Goal: Use online tool/utility: Utilize a website feature to perform a specific function

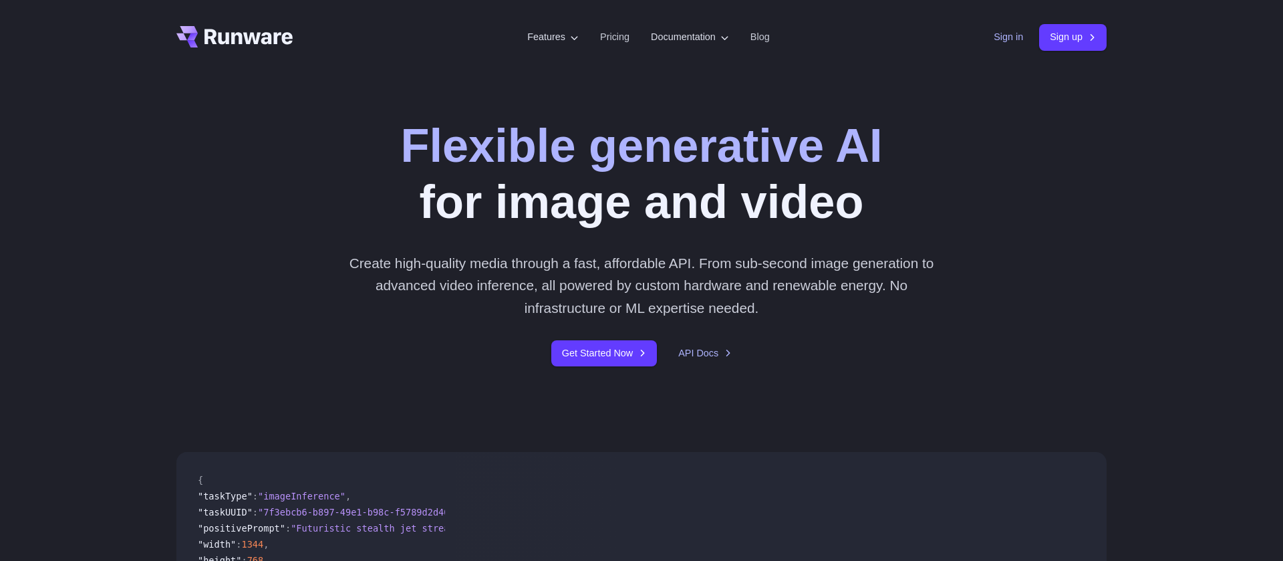
click at [1006, 35] on link "Sign in" at bounding box center [1008, 36] width 29 height 15
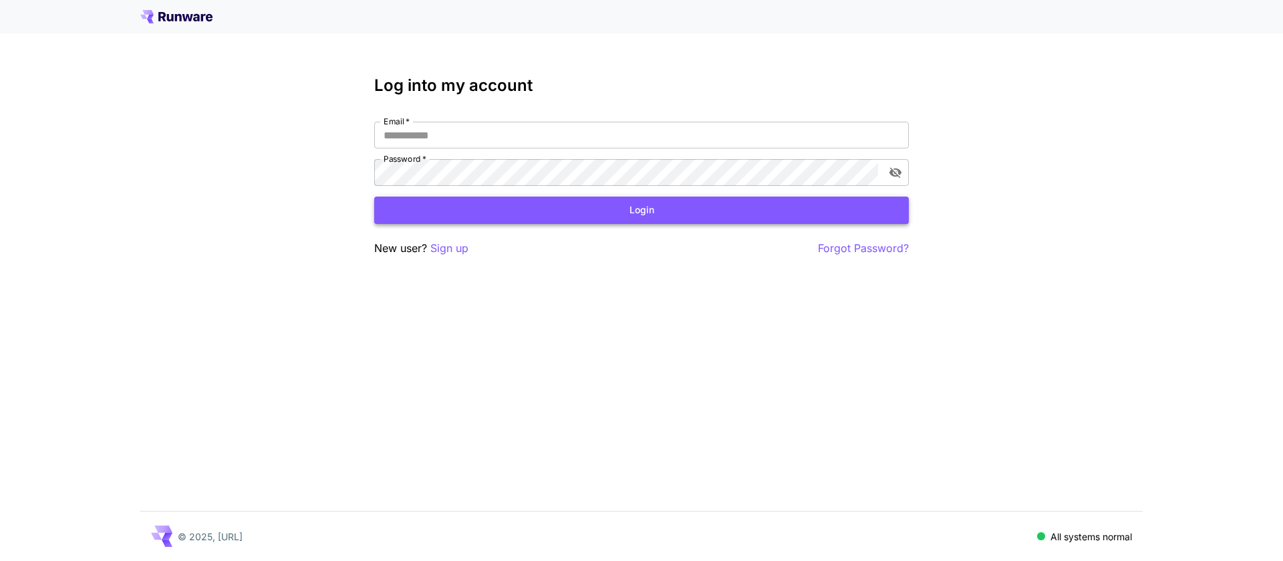
type input "**********"
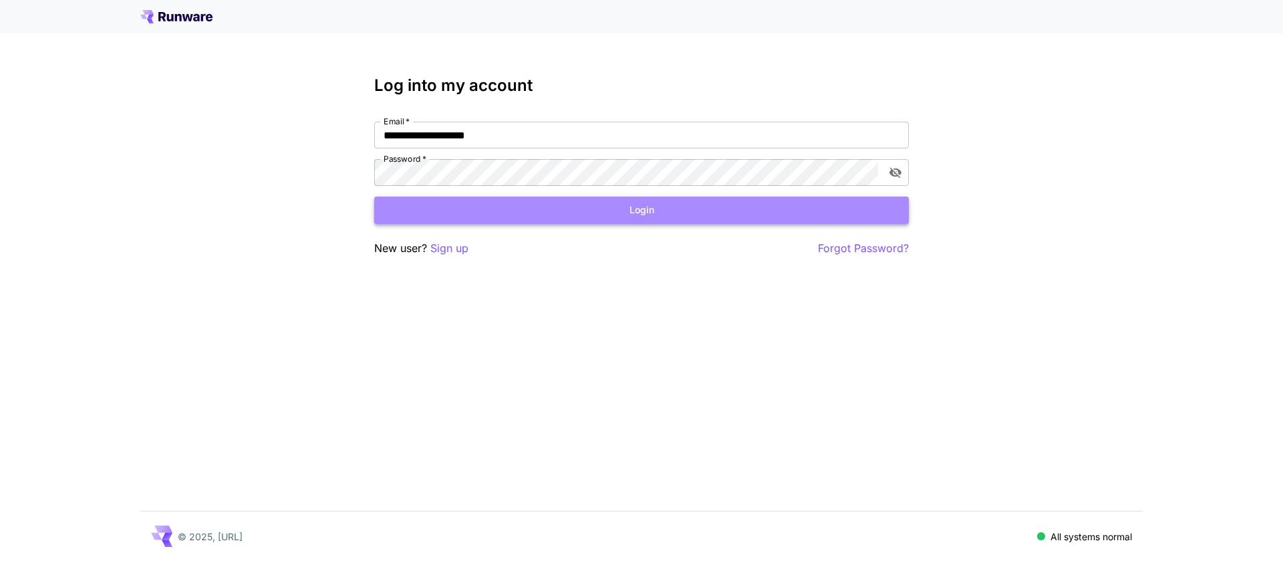
click at [540, 213] on button "Login" at bounding box center [641, 210] width 535 height 27
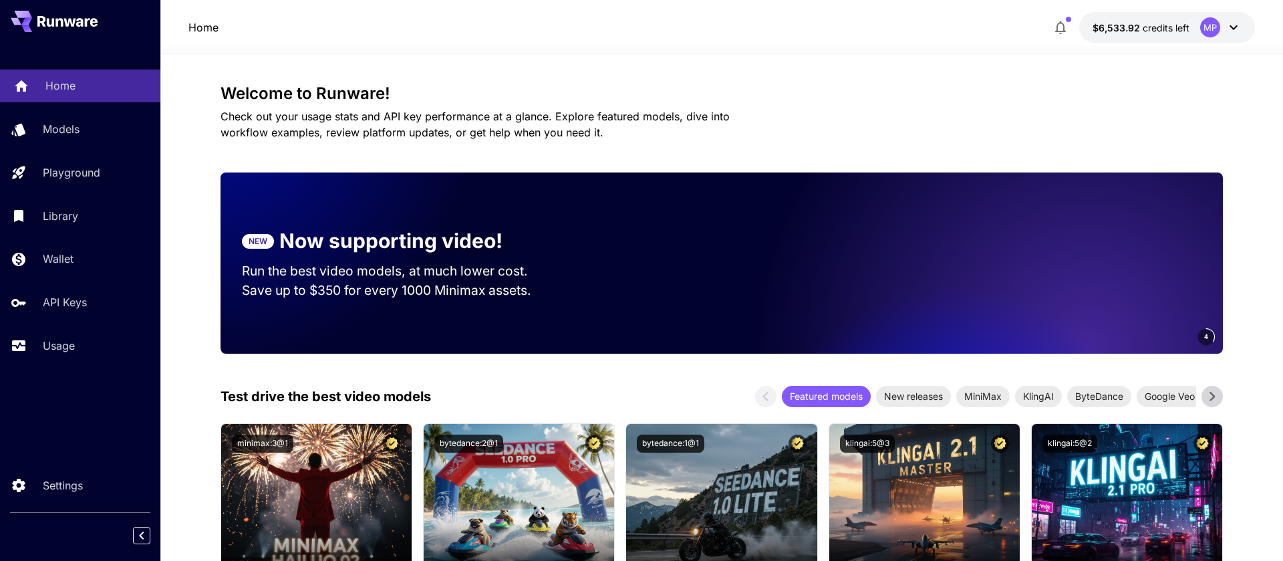
click at [114, 90] on div "Home" at bounding box center [97, 86] width 104 height 16
click at [78, 221] on p "Library" at bounding box center [62, 216] width 35 height 16
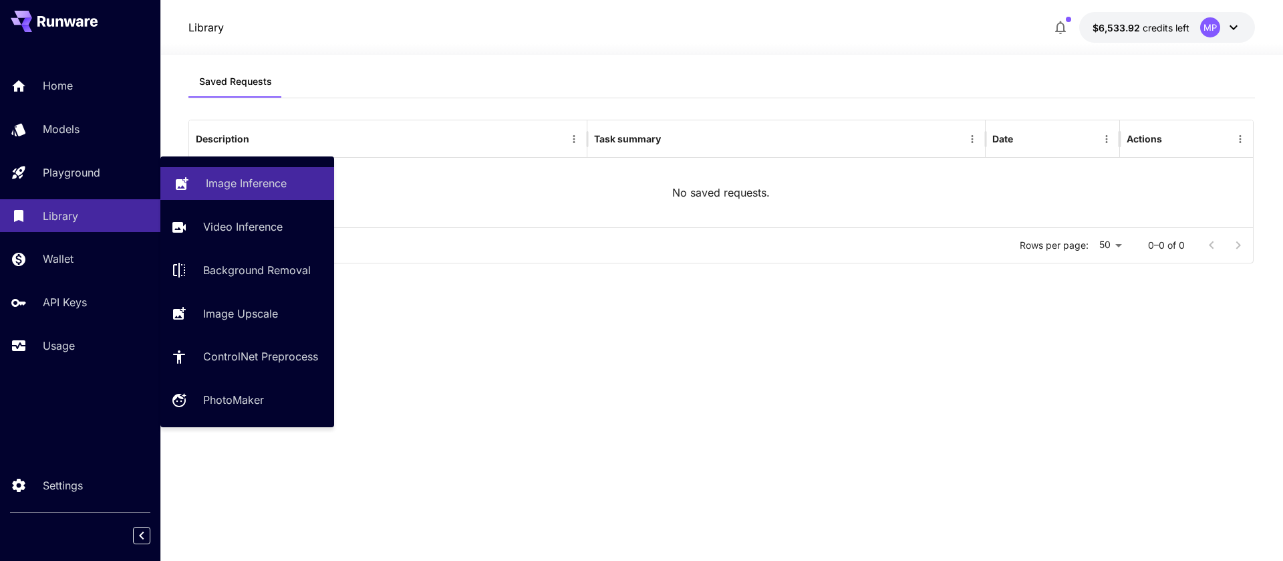
click at [186, 173] on icon at bounding box center [182, 180] width 16 height 16
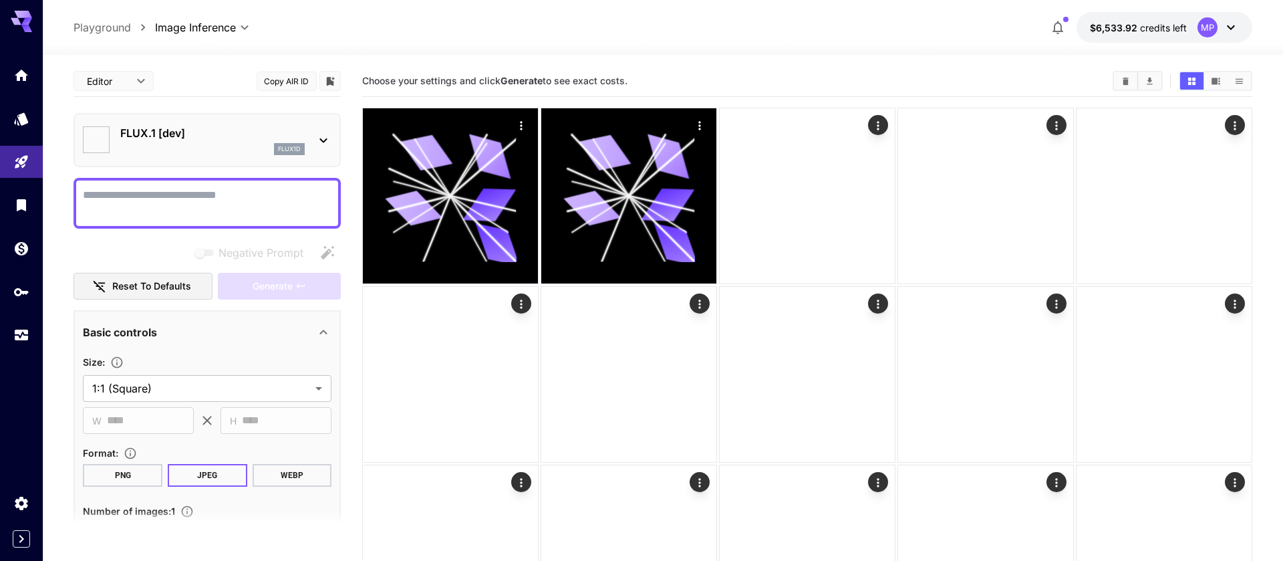
type input "**********"
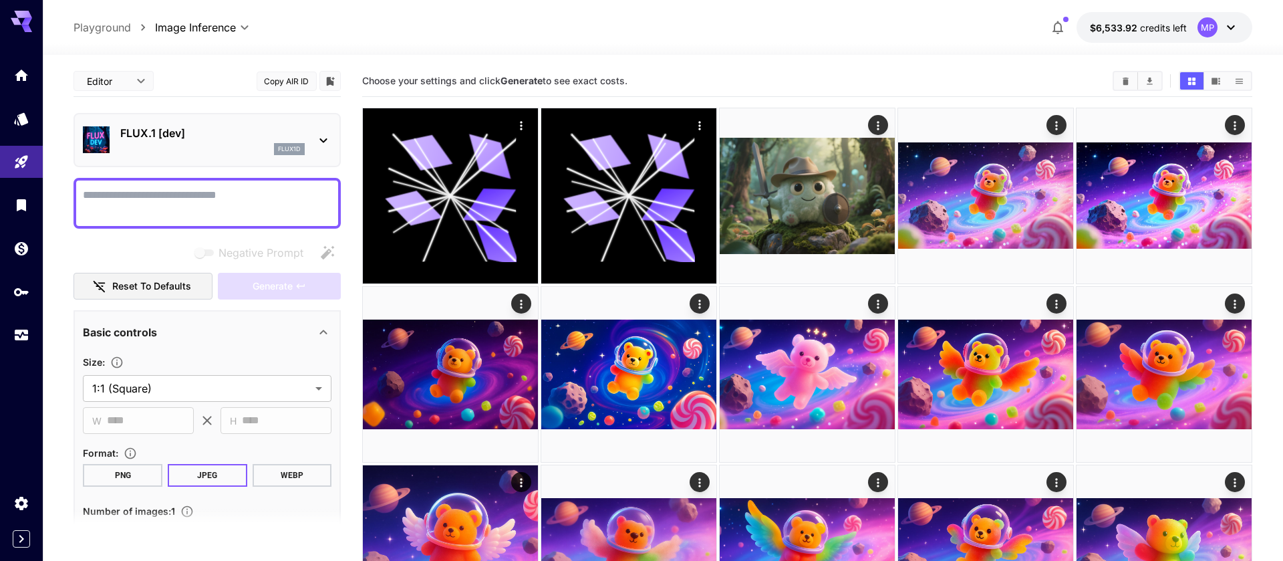
click at [196, 137] on p "FLUX.1 [dev]" at bounding box center [212, 133] width 184 height 16
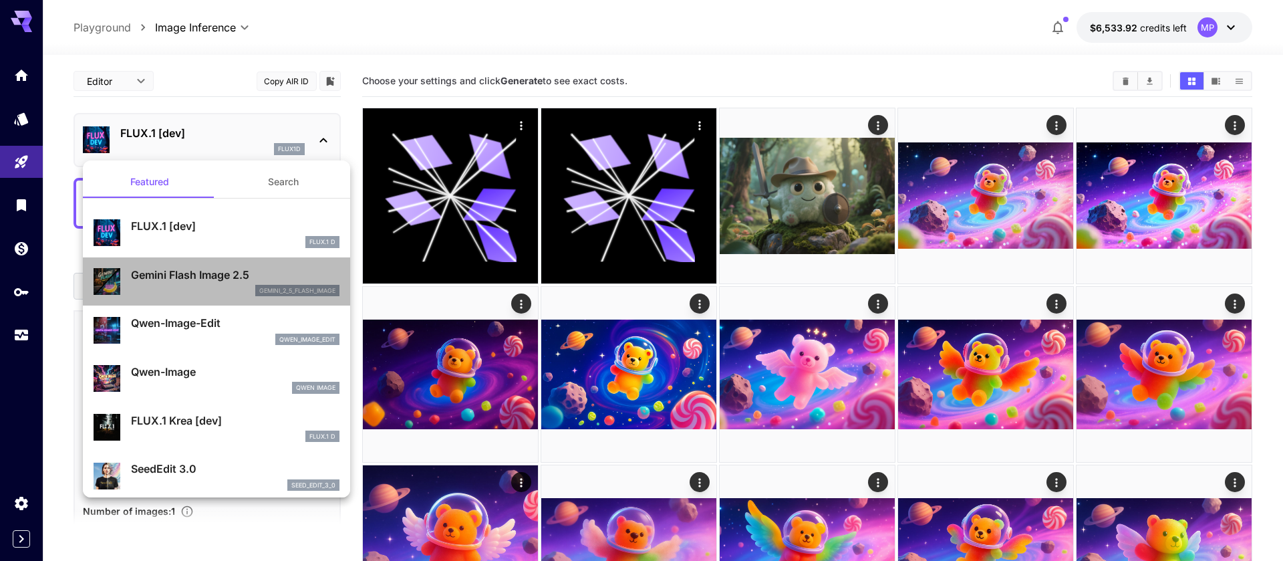
click at [214, 263] on div "Gemini Flash Image 2.5 gemini_2_5_flash_image" at bounding box center [217, 281] width 246 height 41
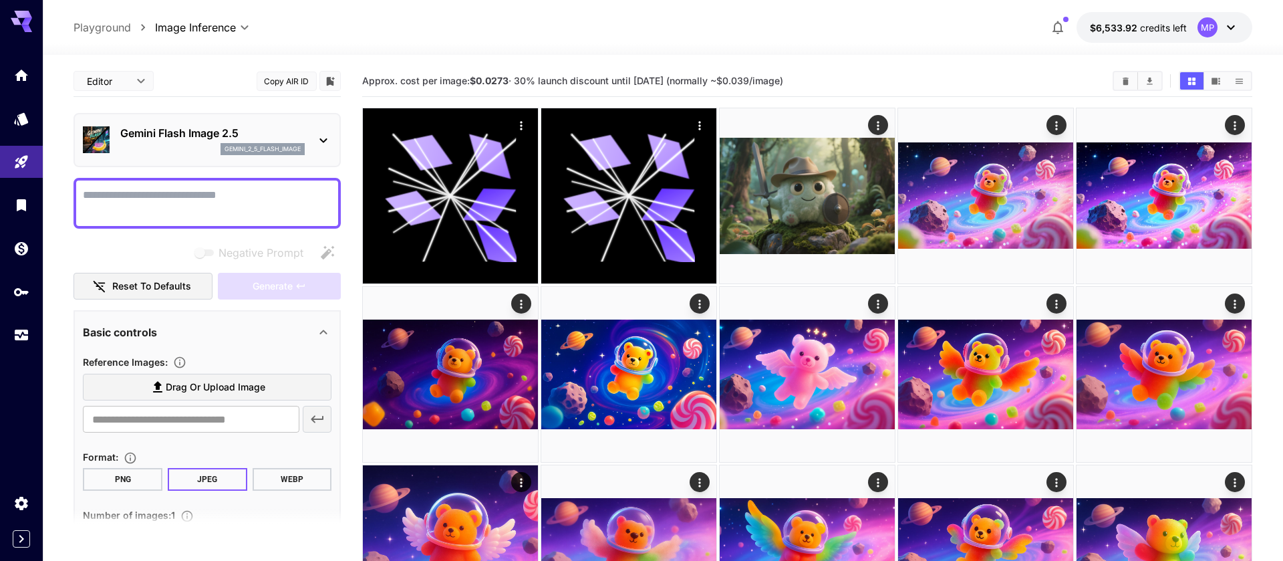
click at [240, 215] on textarea "Negative Prompt" at bounding box center [207, 203] width 249 height 32
type textarea "***"
click at [267, 284] on span "Generate" at bounding box center [273, 286] width 40 height 17
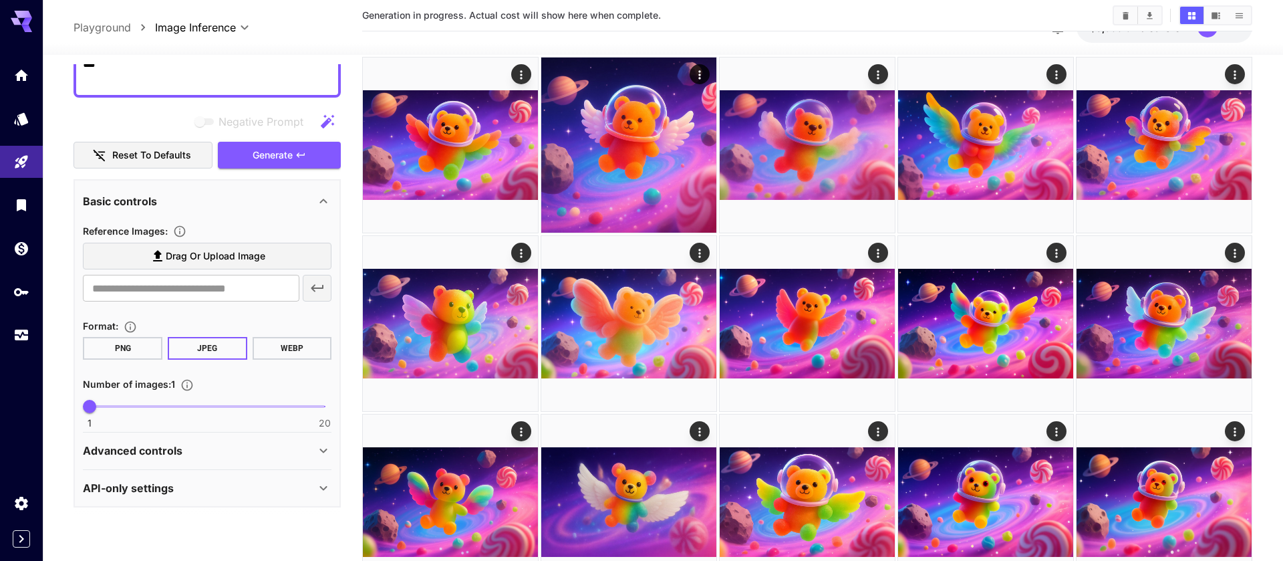
scroll to position [411, 0]
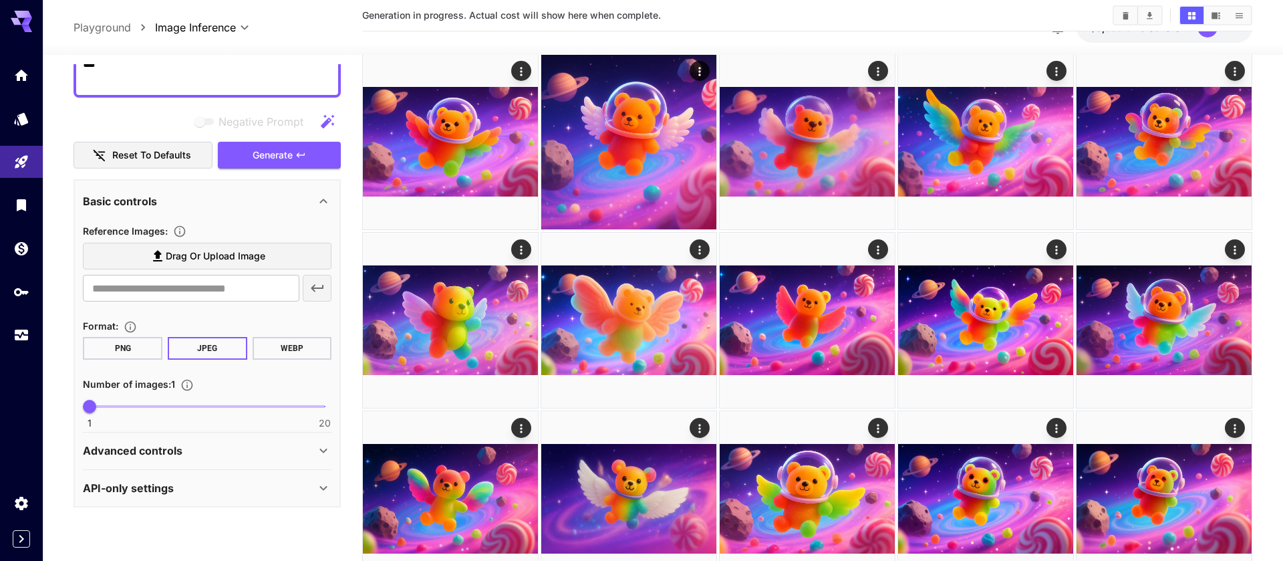
click at [228, 445] on div "Advanced controls" at bounding box center [199, 450] width 233 height 16
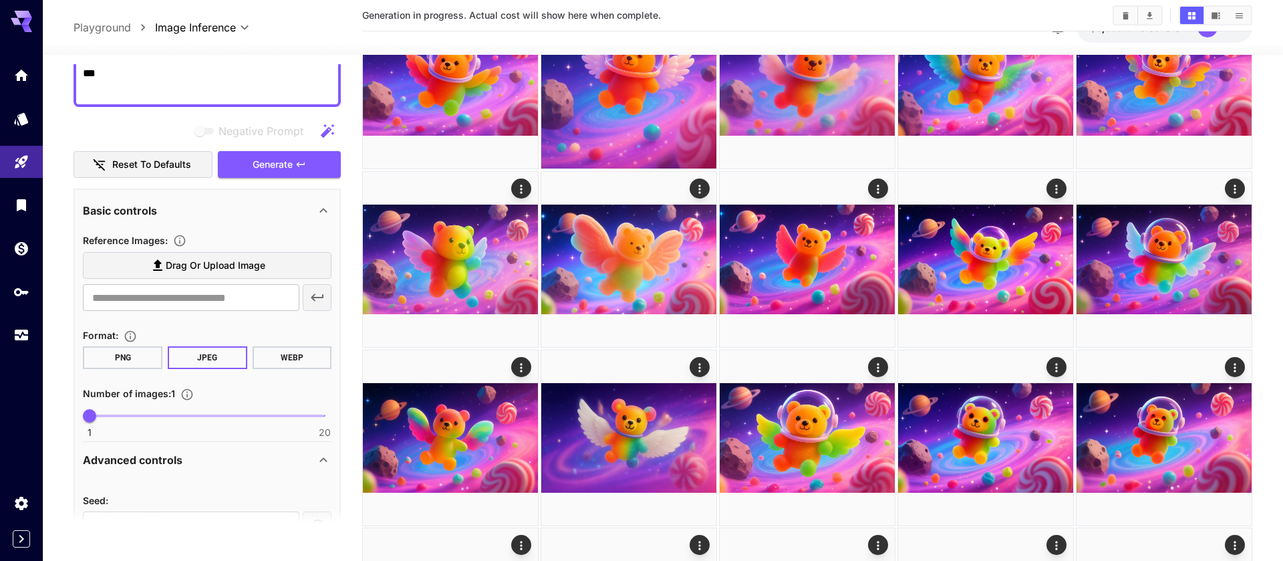
scroll to position [203, 0]
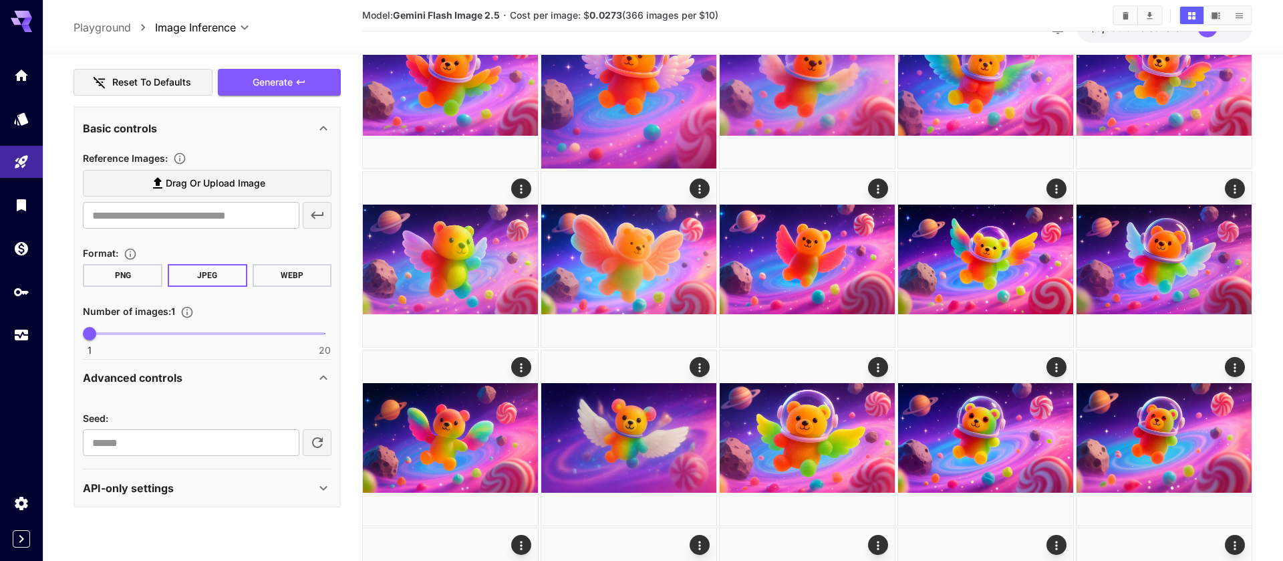
click at [211, 480] on div "API-only settings" at bounding box center [199, 488] width 233 height 16
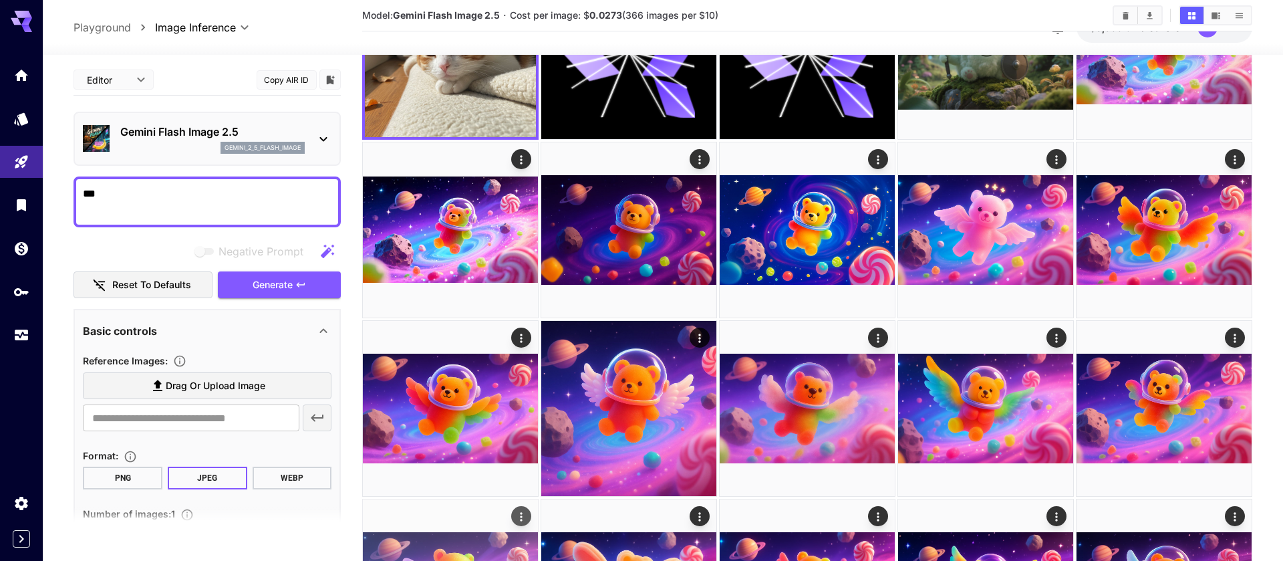
scroll to position [0, 0]
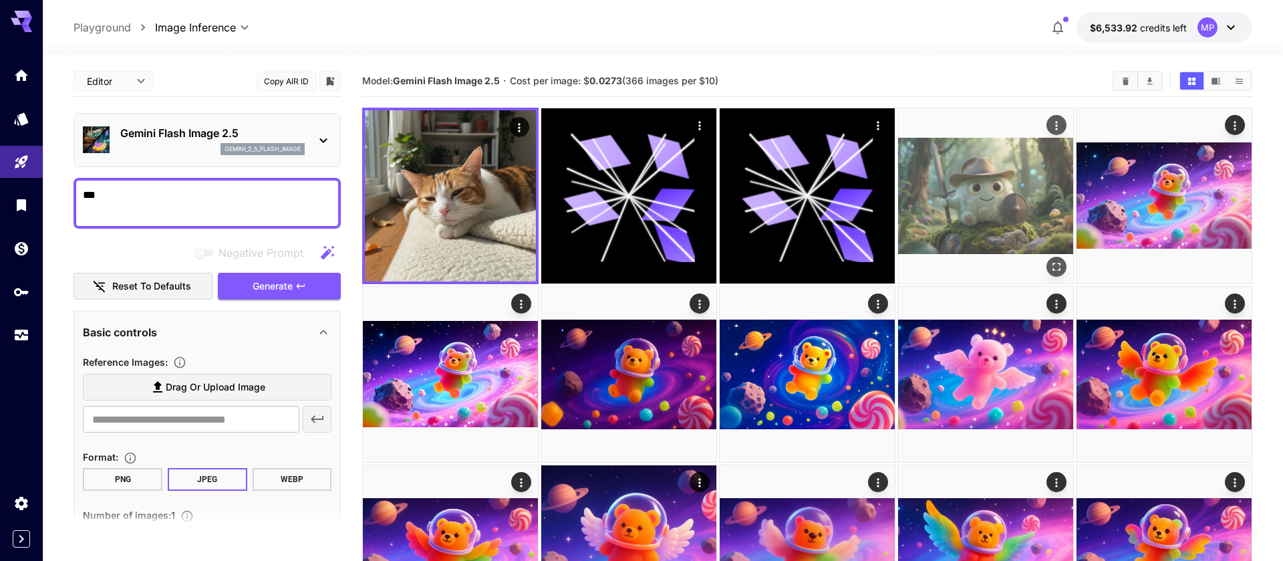
click at [941, 203] on img at bounding box center [985, 195] width 175 height 175
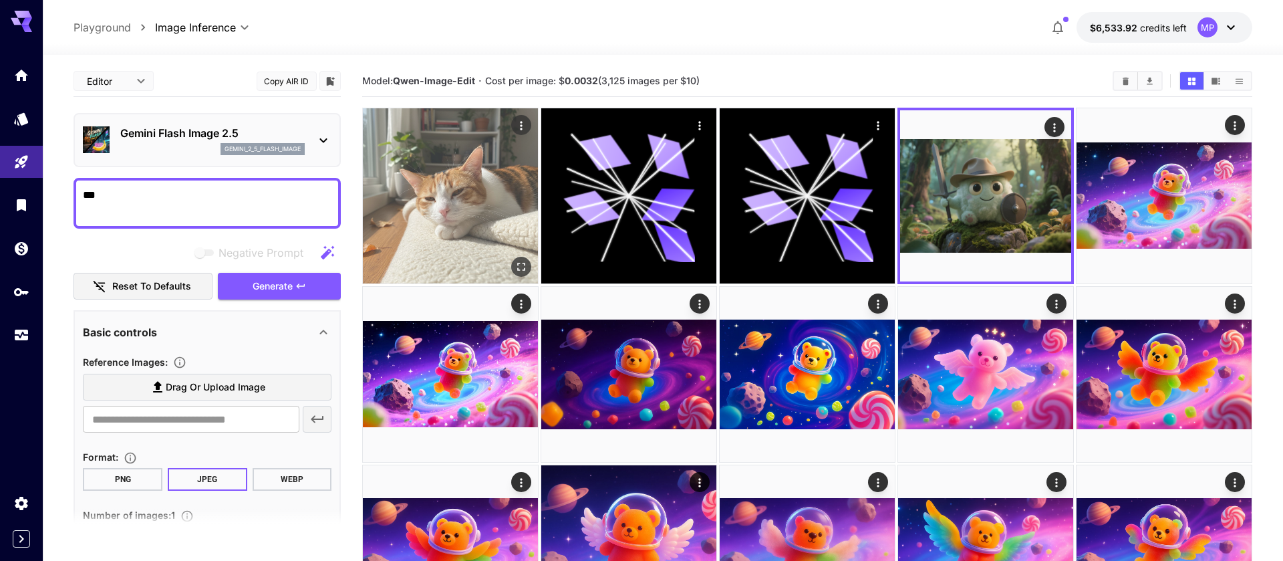
click at [476, 219] on img at bounding box center [450, 195] width 175 height 175
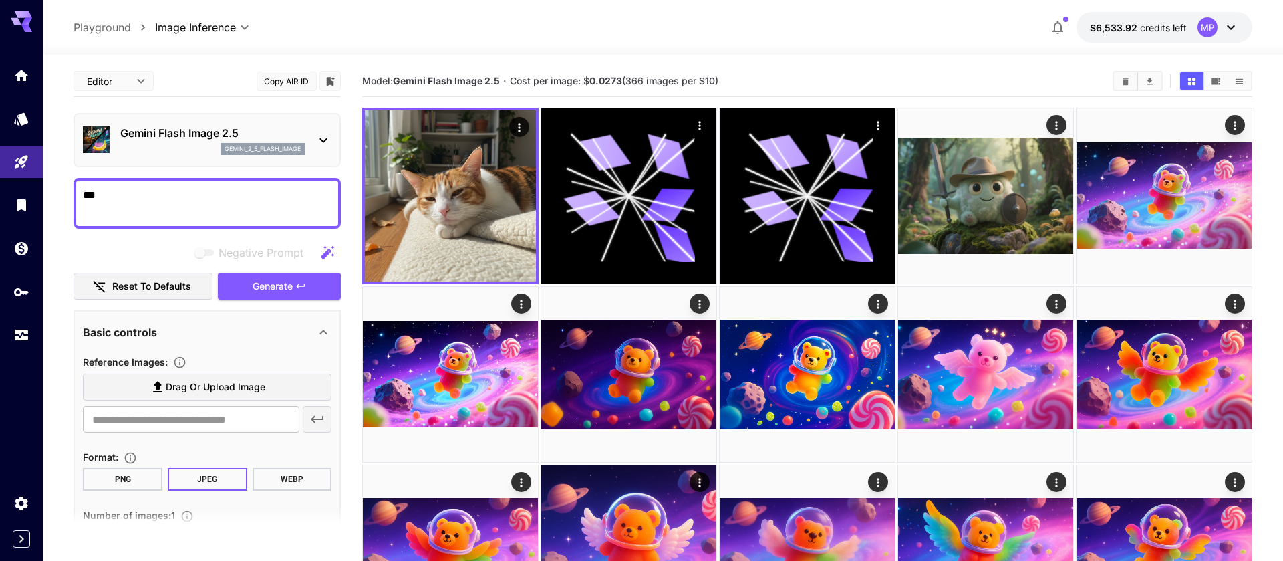
click at [291, 87] on button "Copy AIR ID" at bounding box center [287, 81] width 60 height 19
click at [198, 396] on label "Drag or upload image" at bounding box center [207, 387] width 249 height 27
click at [0, 0] on input "Drag or upload image" at bounding box center [0, 0] width 0 height 0
click at [203, 199] on textarea "***" at bounding box center [207, 203] width 249 height 32
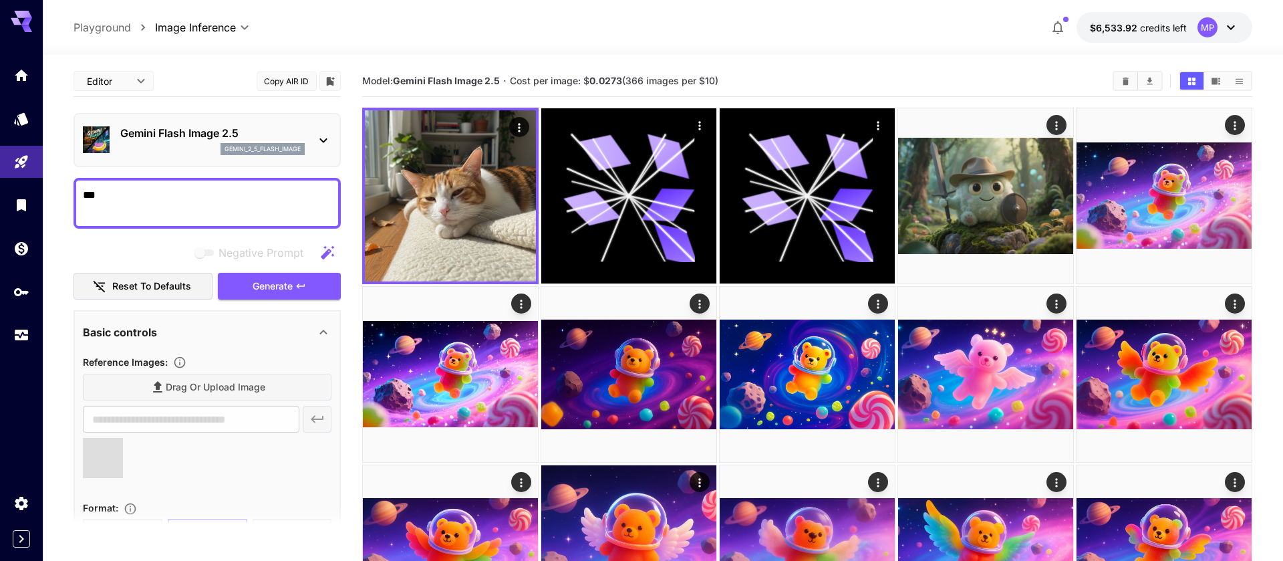
click at [203, 199] on textarea "***" at bounding box center [207, 203] width 249 height 32
type textarea "**********"
type input "**********"
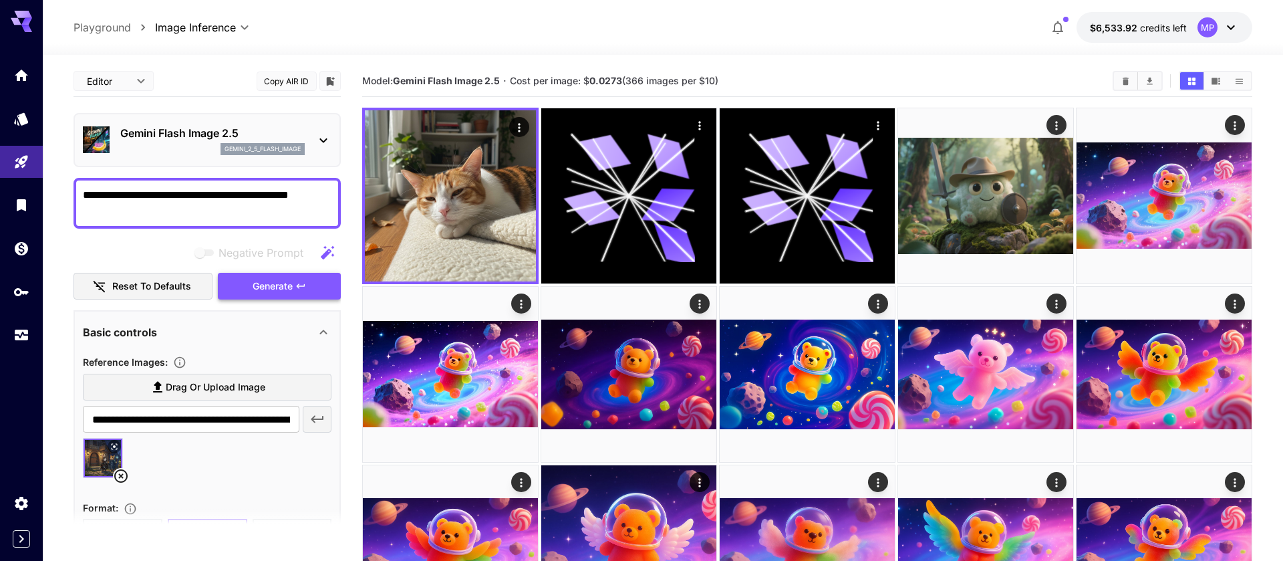
type textarea "**********"
click at [259, 274] on button "Generate" at bounding box center [279, 286] width 123 height 27
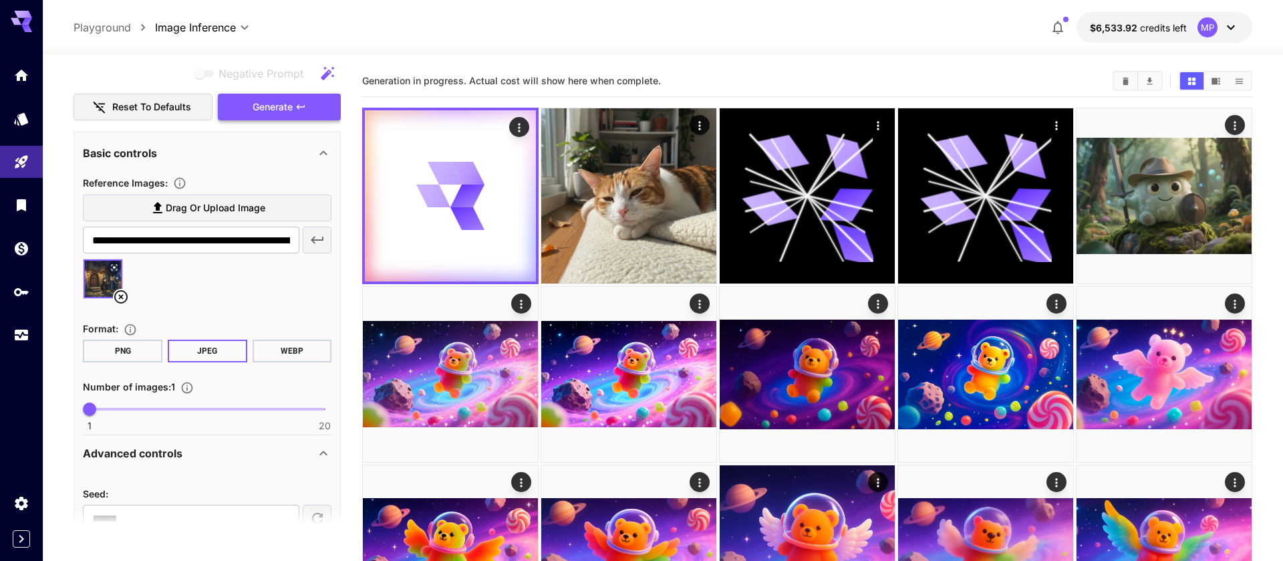
scroll to position [190, 0]
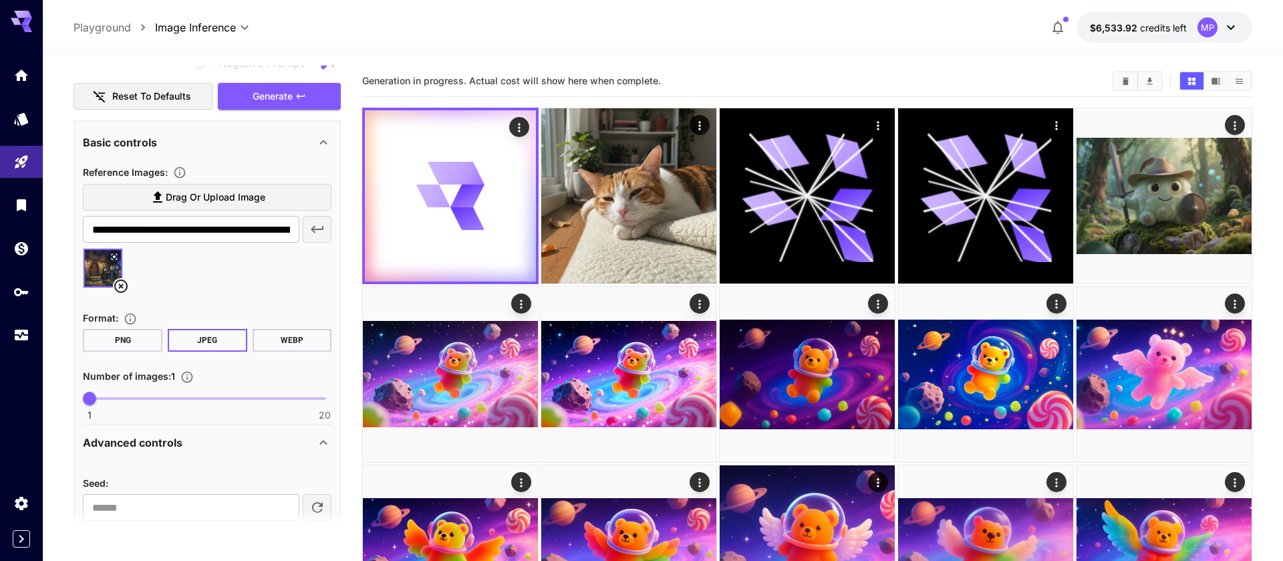
click at [113, 396] on span "1 20 1" at bounding box center [207, 398] width 235 height 20
click at [280, 98] on span "Generate" at bounding box center [273, 96] width 40 height 17
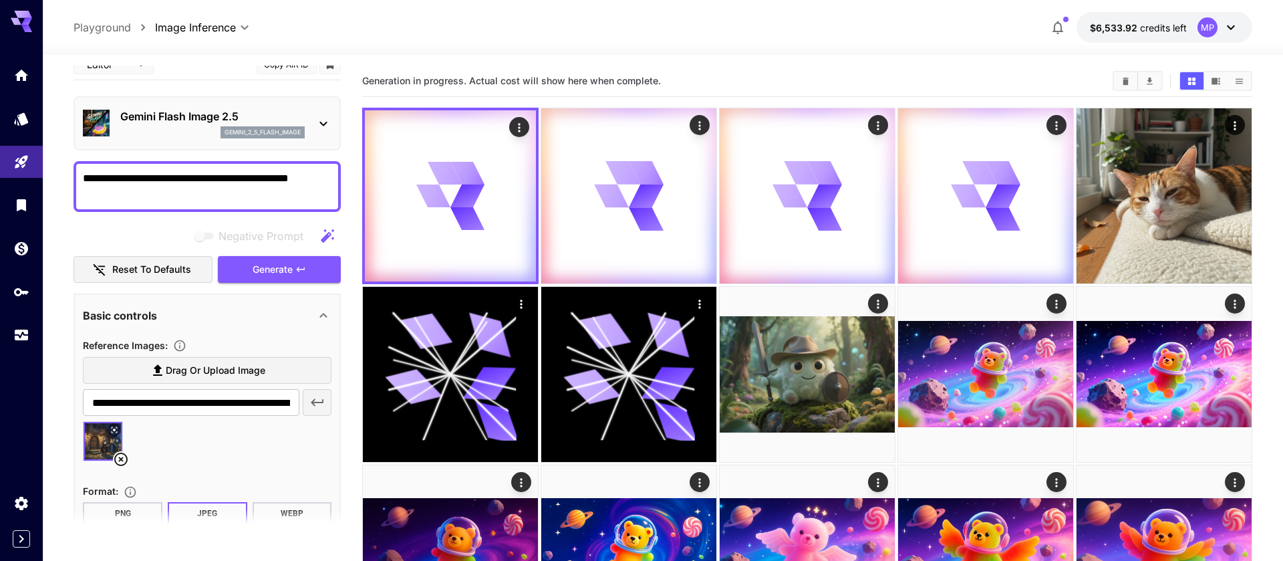
scroll to position [0, 0]
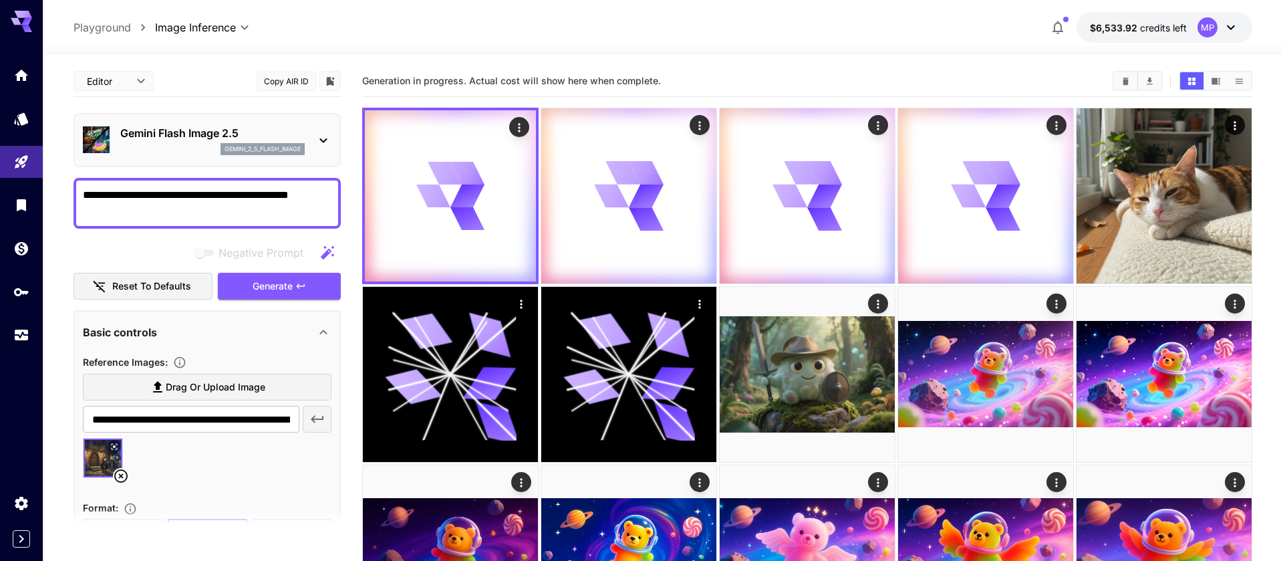
click at [205, 152] on div "gemini_2_5_flash_image" at bounding box center [212, 149] width 184 height 12
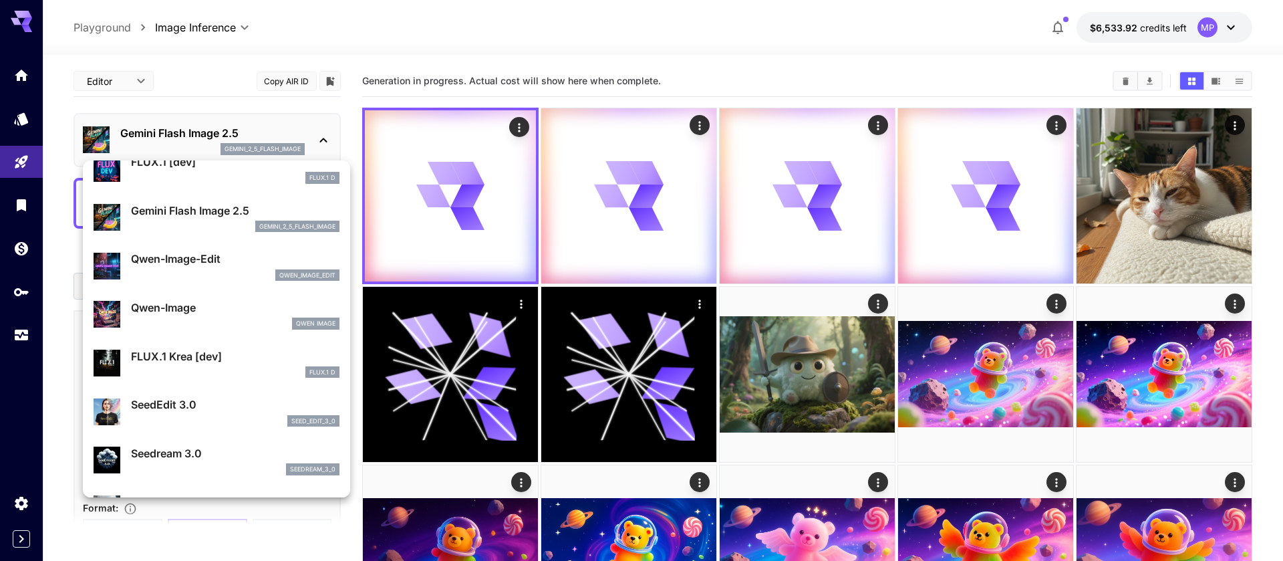
scroll to position [65, 0]
click at [165, 408] on p "SeedEdit 3.0" at bounding box center [235, 404] width 209 height 16
type input "*"
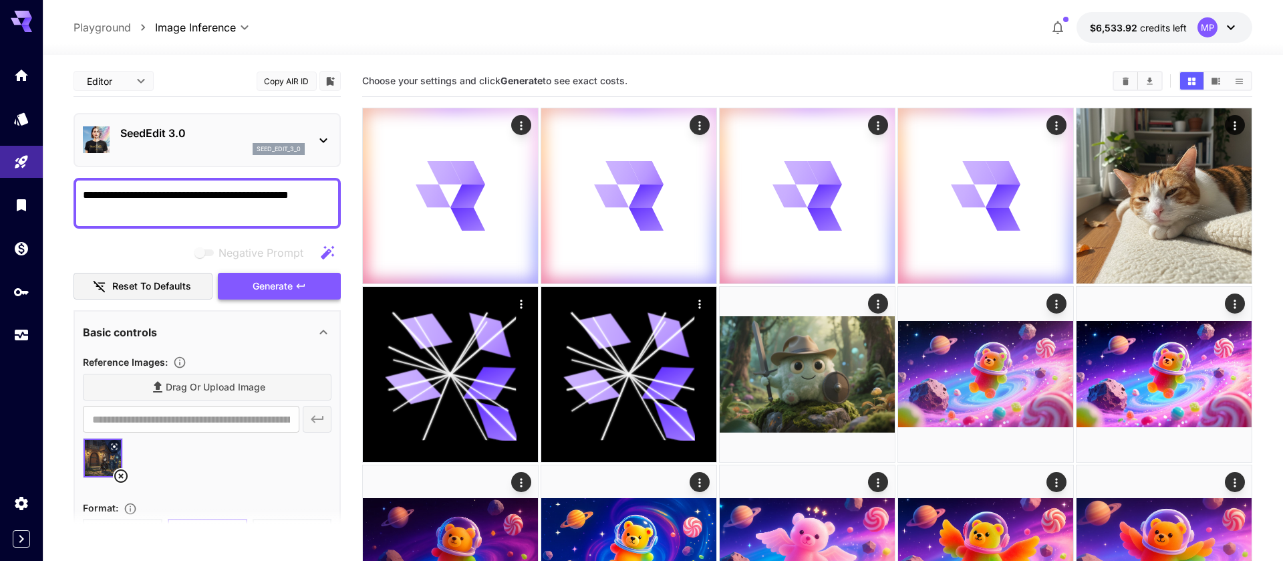
click at [271, 286] on span "Generate" at bounding box center [273, 286] width 40 height 17
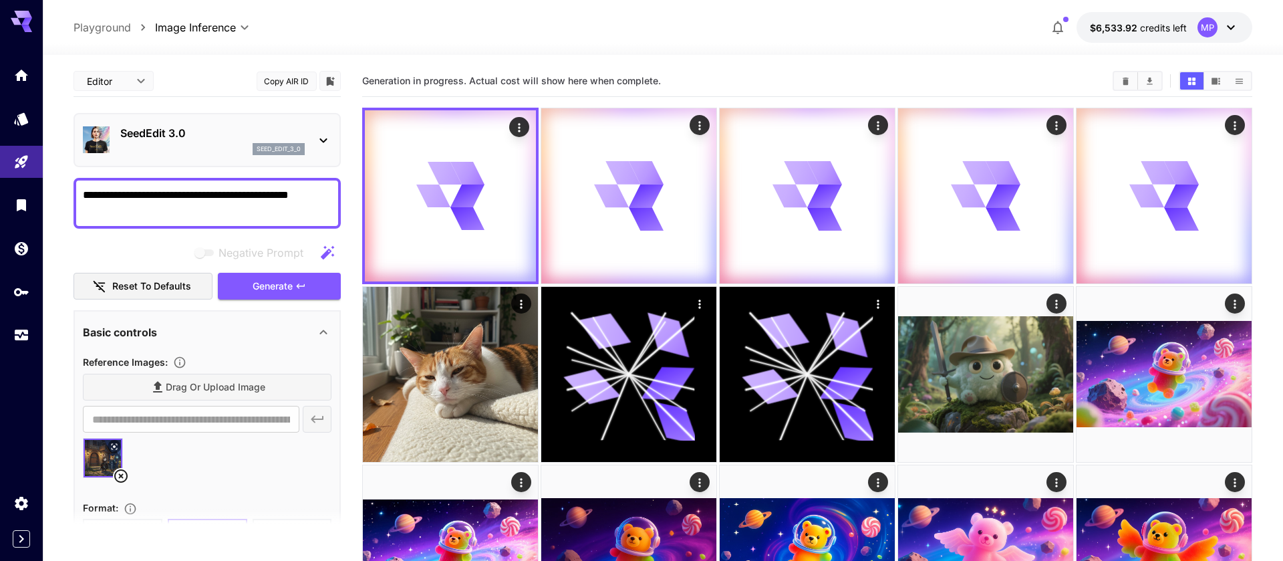
click at [180, 138] on p "SeedEdit 3.0" at bounding box center [212, 133] width 184 height 16
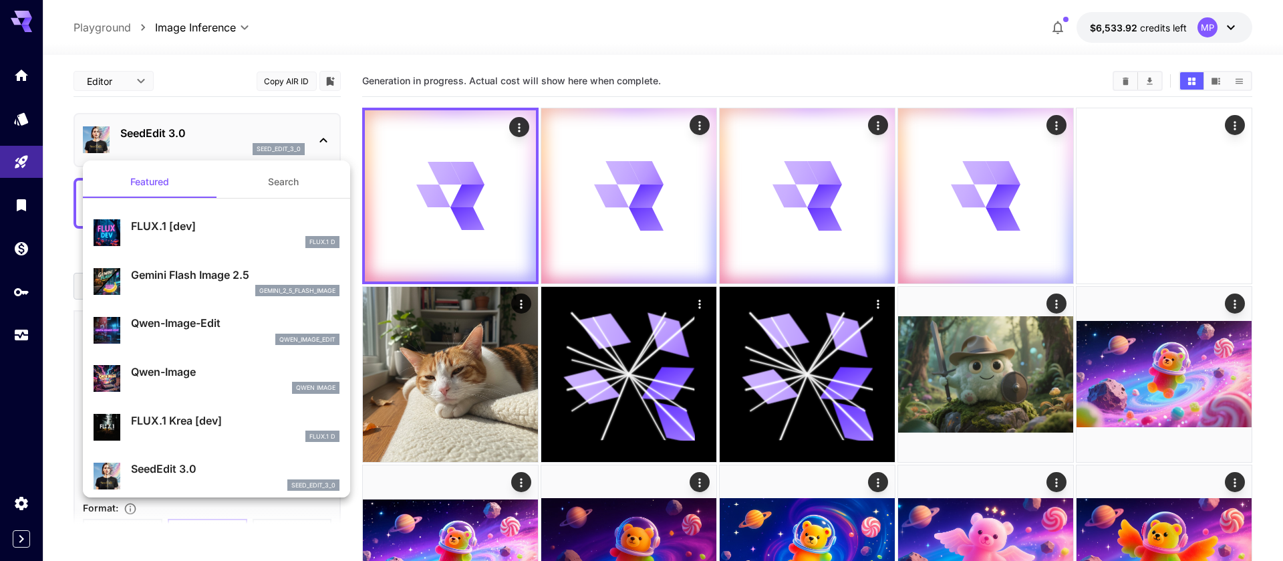
click at [148, 321] on p "Qwen-Image-Edit" at bounding box center [235, 323] width 209 height 16
type input "*"
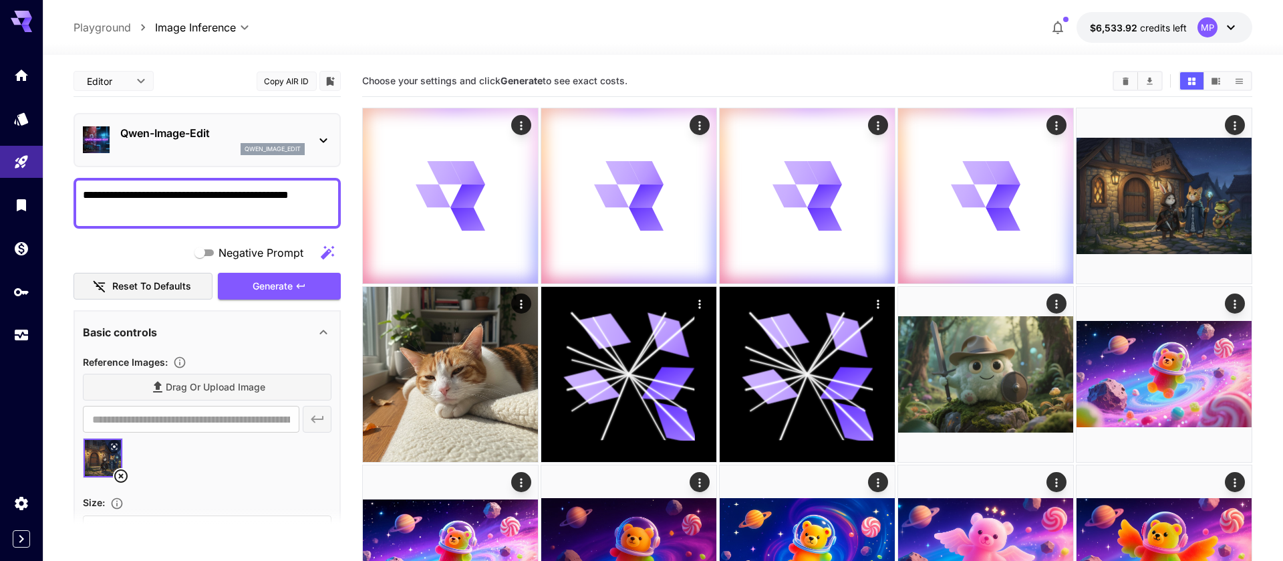
click at [285, 263] on div "Negative Prompt" at bounding box center [207, 252] width 267 height 27
click at [275, 276] on button "Generate" at bounding box center [279, 286] width 123 height 27
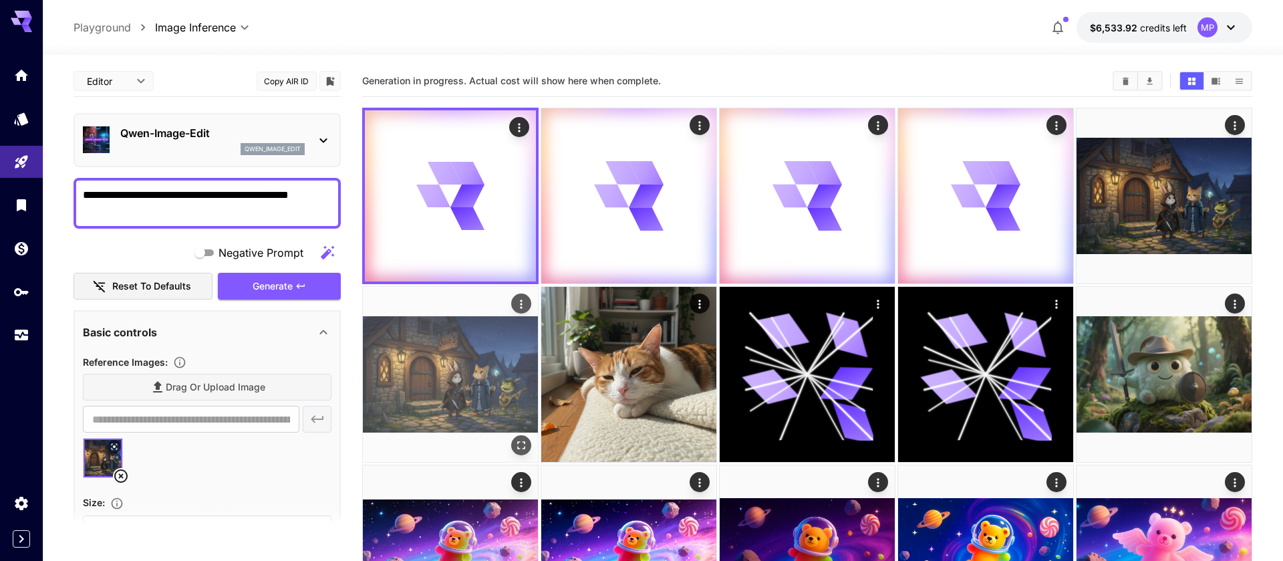
click at [457, 392] on img at bounding box center [450, 374] width 175 height 175
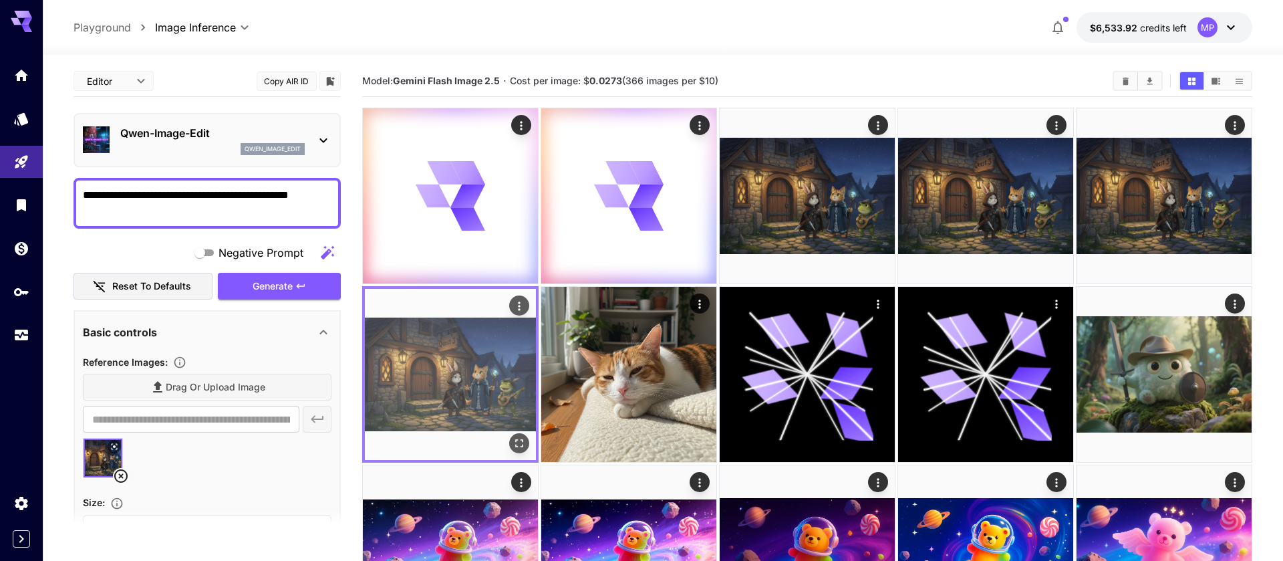
click at [489, 352] on img at bounding box center [450, 374] width 171 height 171
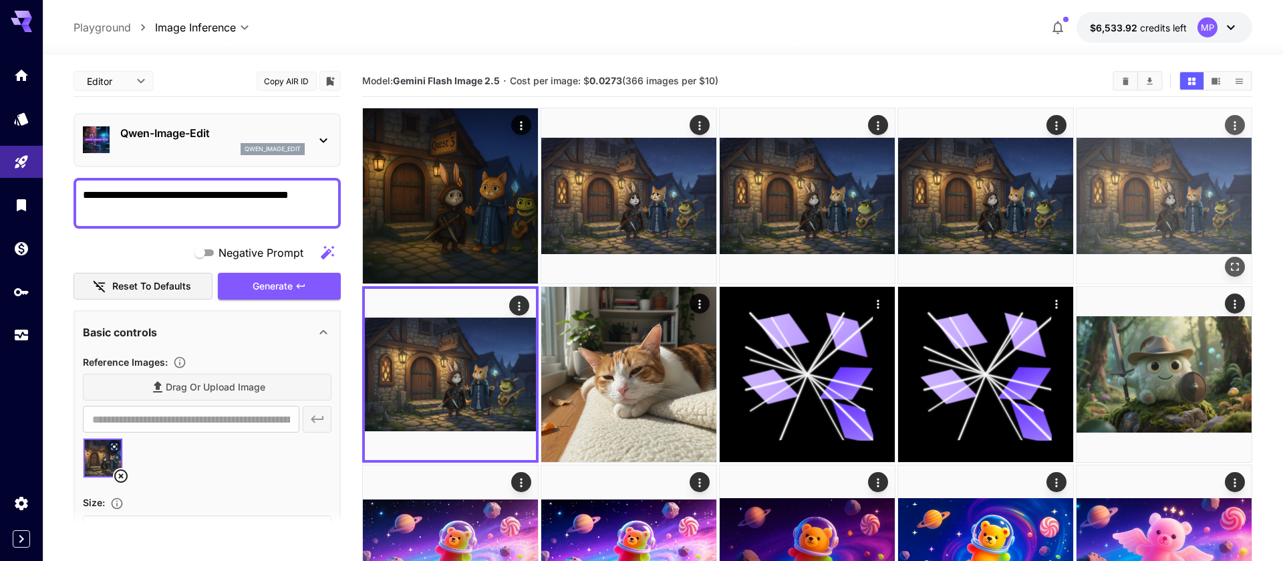
click at [1142, 168] on img at bounding box center [1164, 195] width 175 height 175
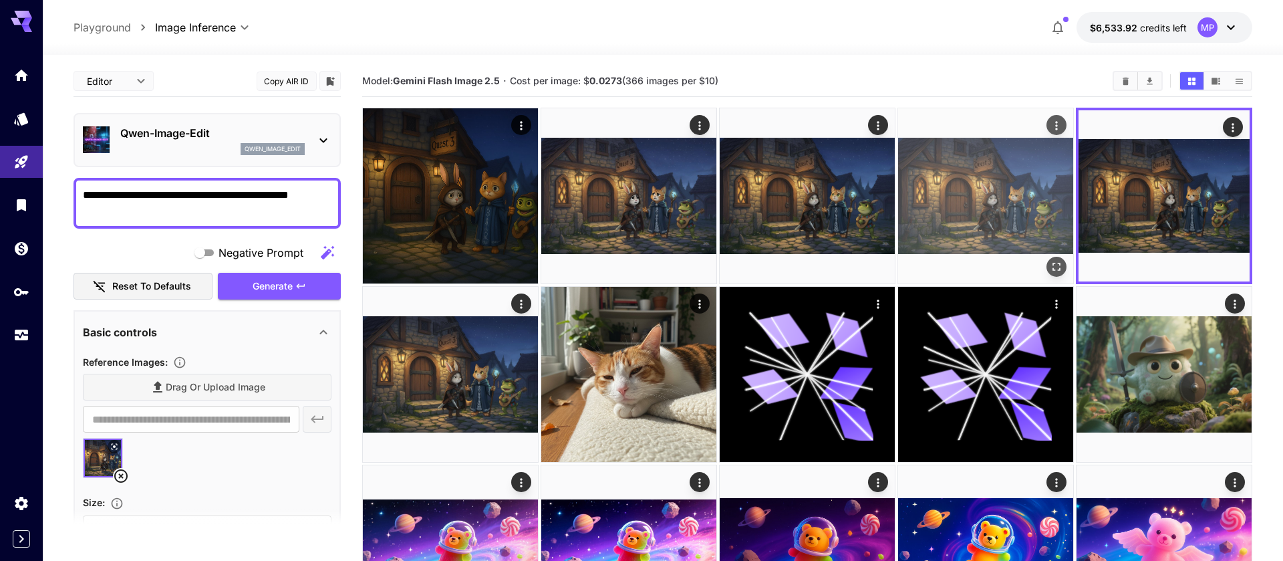
click at [969, 182] on img at bounding box center [985, 195] width 175 height 175
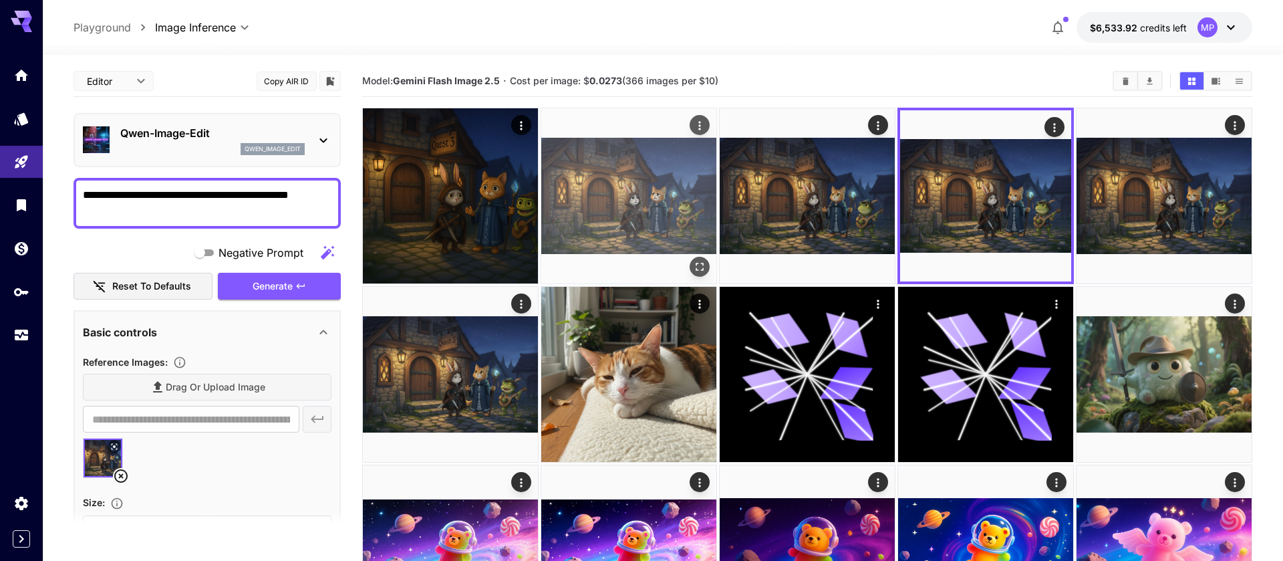
click at [702, 183] on img at bounding box center [628, 195] width 175 height 175
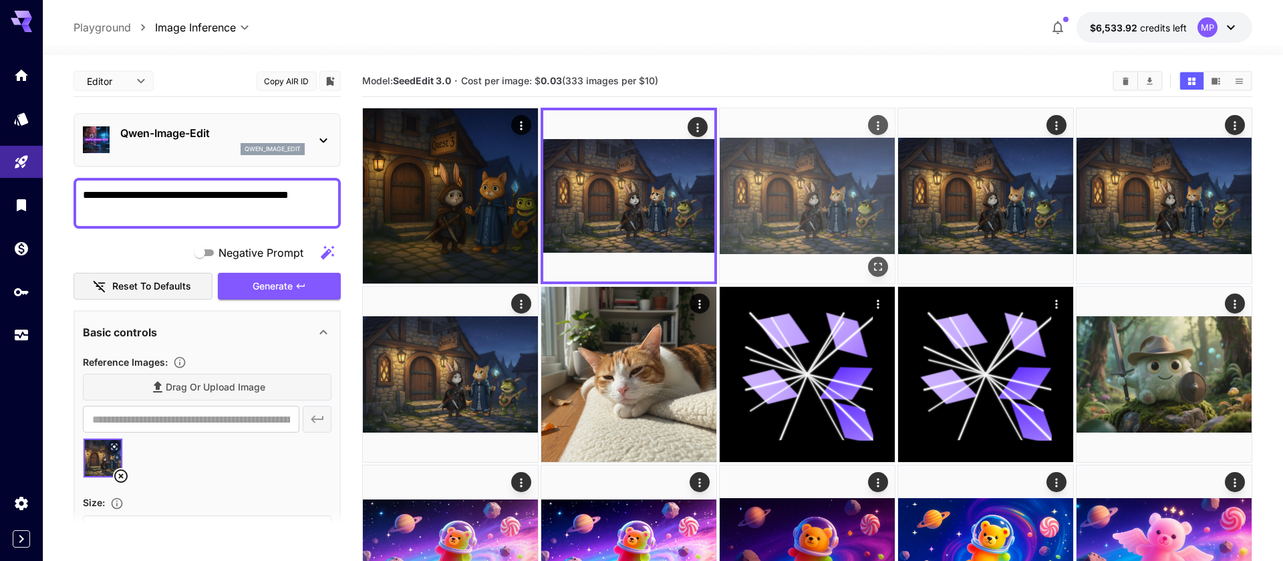
click at [791, 189] on img at bounding box center [807, 195] width 175 height 175
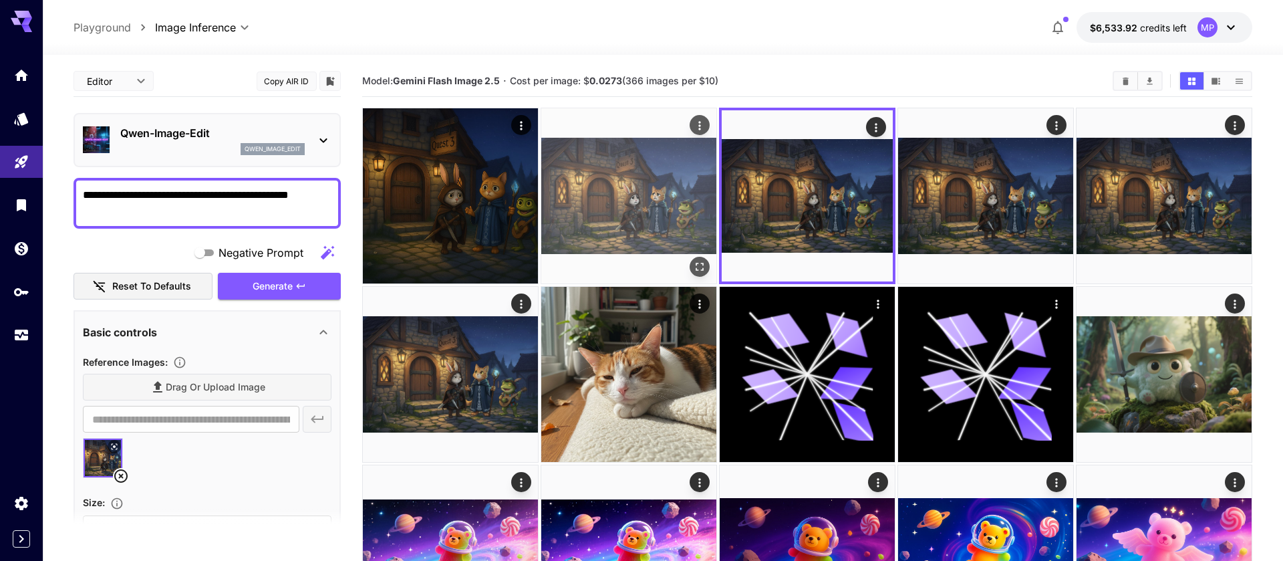
click at [690, 188] on img at bounding box center [628, 195] width 175 height 175
